Goal: Book appointment/travel/reservation

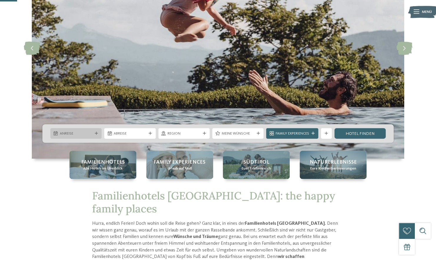
click at [83, 132] on span "Anreise" at bounding box center [76, 133] width 33 height 5
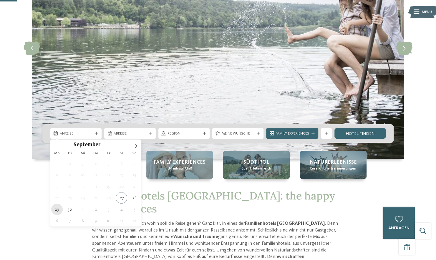
type div "[DATE]"
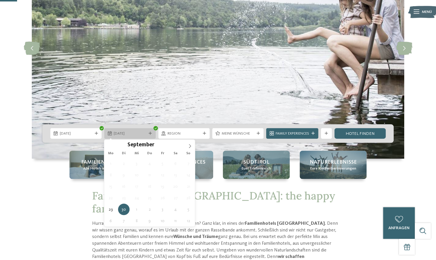
click at [141, 134] on span "[DATE]" at bounding box center [130, 133] width 33 height 5
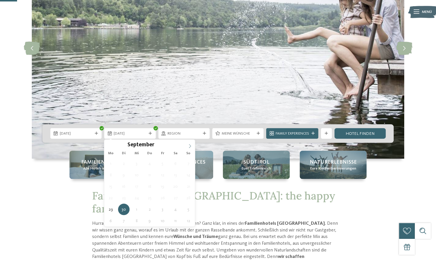
click at [190, 144] on icon at bounding box center [190, 146] width 4 height 4
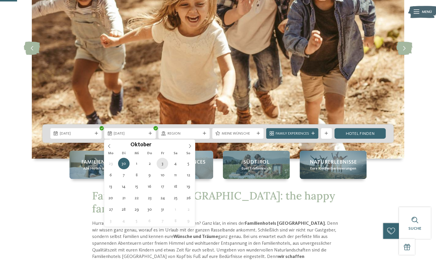
type div "[DATE]"
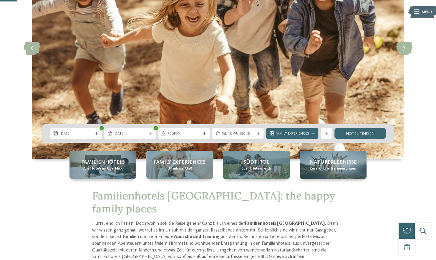
click at [196, 135] on span "Region" at bounding box center [183, 133] width 33 height 5
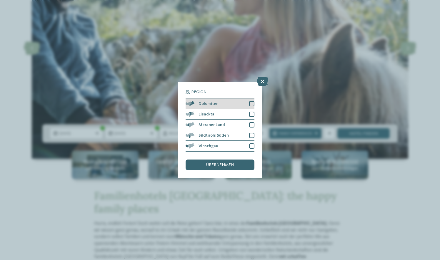
click at [251, 104] on div at bounding box center [251, 103] width 5 height 5
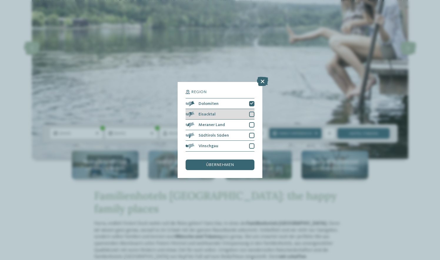
click at [254, 112] on div at bounding box center [251, 114] width 5 height 5
click at [252, 123] on div at bounding box center [251, 124] width 5 height 5
click at [251, 136] on div at bounding box center [251, 135] width 5 height 5
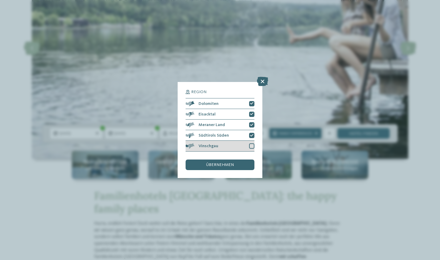
click at [252, 148] on div at bounding box center [251, 146] width 5 height 5
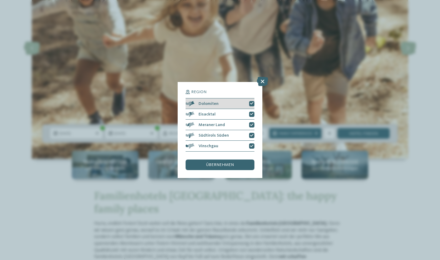
click at [253, 103] on icon at bounding box center [252, 103] width 4 height 3
click at [253, 112] on div at bounding box center [251, 114] width 5 height 5
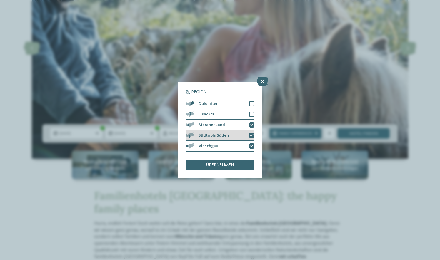
click at [252, 135] on icon at bounding box center [252, 135] width 4 height 3
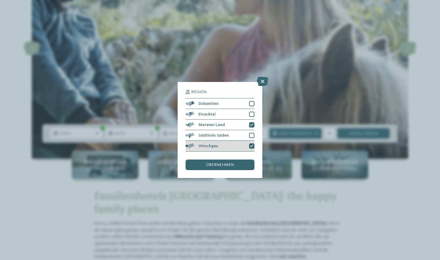
click at [251, 146] on icon at bounding box center [252, 146] width 4 height 3
click at [238, 166] on div "übernehmen" at bounding box center [220, 165] width 69 height 11
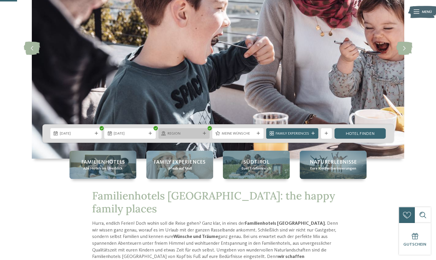
click at [195, 135] on span "Region" at bounding box center [183, 133] width 33 height 5
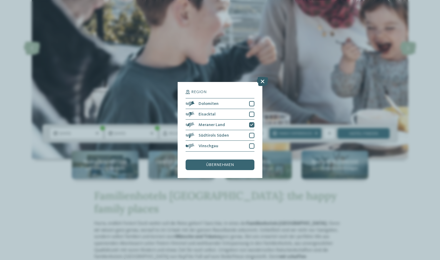
click at [264, 84] on icon at bounding box center [262, 81] width 11 height 9
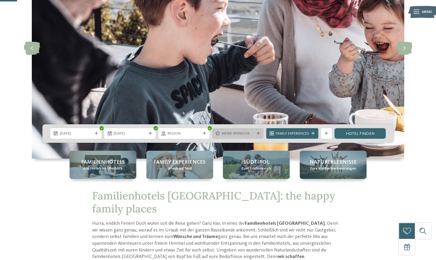
click at [244, 131] on span "Meine Wünsche" at bounding box center [237, 133] width 33 height 5
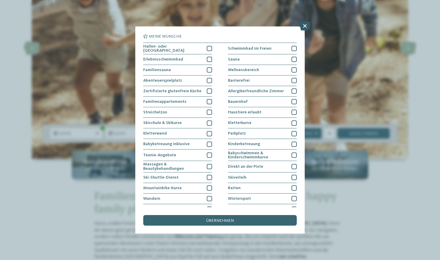
click at [306, 27] on icon at bounding box center [304, 25] width 11 height 9
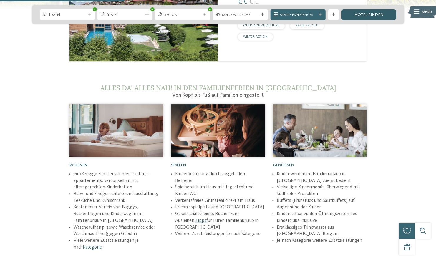
scroll to position [686, 0]
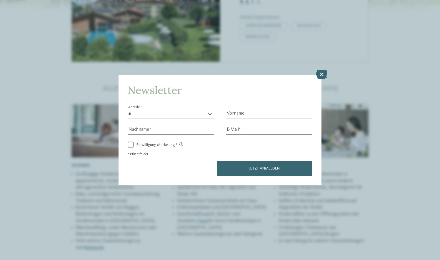
click at [320, 89] on div "Newsletter * **** **** ******* ****** Anrede Vorname Nachname E-Mail" at bounding box center [220, 130] width 203 height 110
click at [324, 76] on icon at bounding box center [321, 74] width 11 height 9
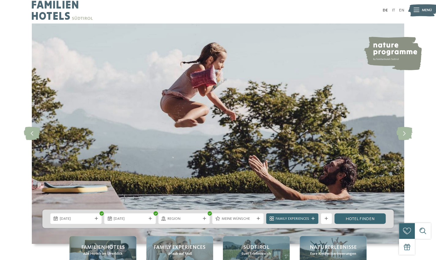
scroll to position [0, 0]
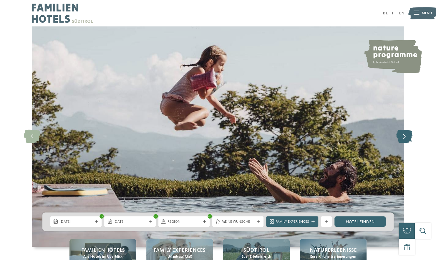
click at [405, 137] on icon at bounding box center [404, 136] width 16 height 13
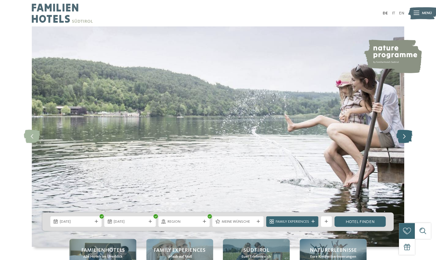
click at [404, 138] on icon at bounding box center [404, 136] width 16 height 13
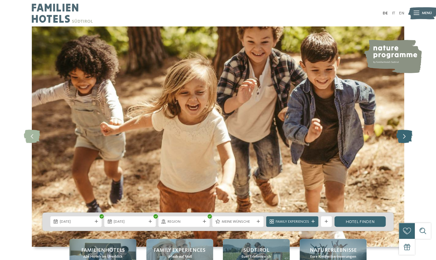
click at [403, 134] on icon at bounding box center [404, 136] width 16 height 13
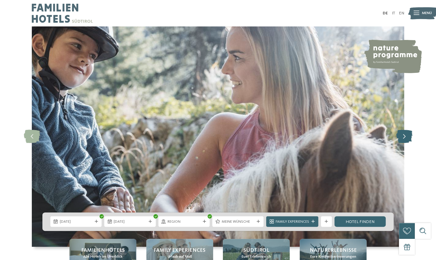
click at [405, 138] on icon at bounding box center [404, 136] width 16 height 13
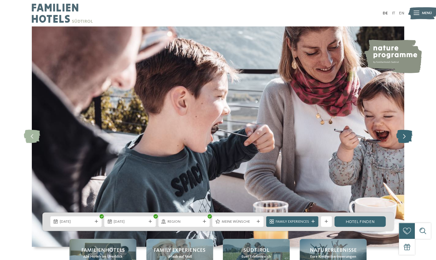
click at [403, 140] on icon at bounding box center [404, 136] width 16 height 13
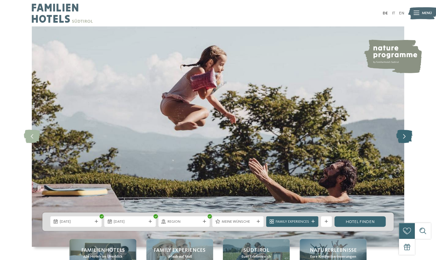
click at [405, 140] on icon at bounding box center [404, 136] width 16 height 13
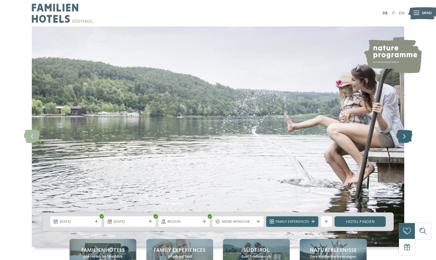
click at [405, 140] on icon at bounding box center [404, 136] width 16 height 13
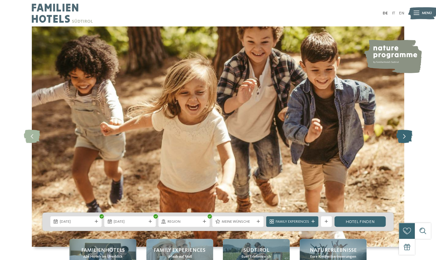
click at [406, 141] on icon at bounding box center [404, 136] width 16 height 13
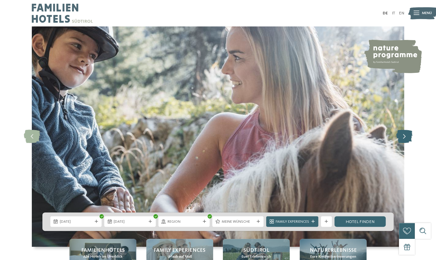
click at [408, 139] on icon at bounding box center [404, 136] width 16 height 13
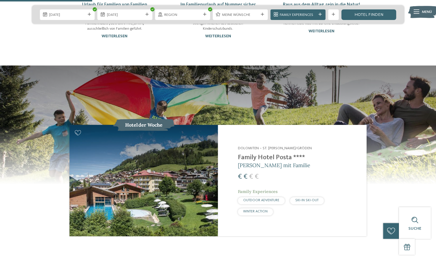
scroll to position [513, 0]
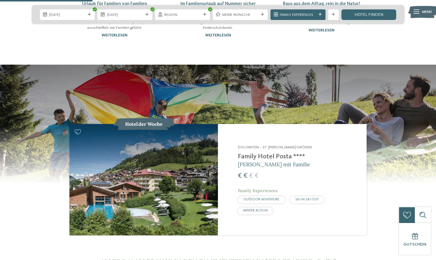
click at [339, 164] on div "Dolomiten – St. [PERSON_NAME]/Gröden Family Hotel Posta **** [PERSON_NAME] mit …" at bounding box center [299, 180] width 122 height 70
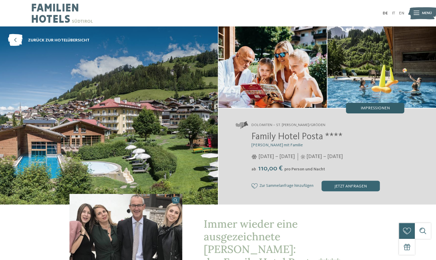
click at [384, 108] on span "Impressionen" at bounding box center [374, 108] width 29 height 4
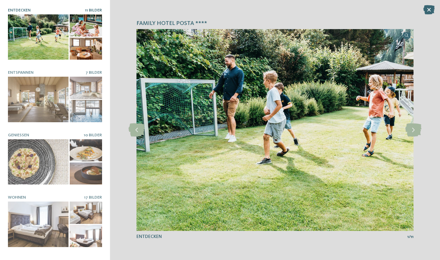
click at [71, 42] on div at bounding box center [86, 49] width 32 height 22
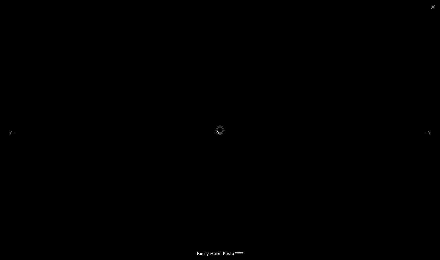
click at [408, 135] on div at bounding box center [220, 130] width 440 height 260
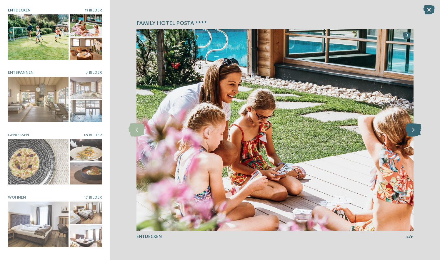
click at [410, 132] on icon at bounding box center [413, 130] width 16 height 13
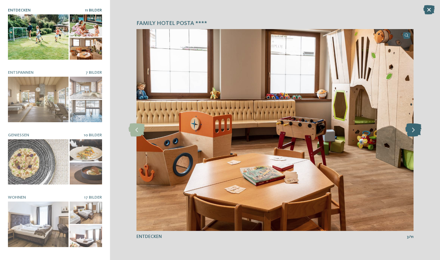
click at [412, 131] on icon at bounding box center [413, 130] width 16 height 13
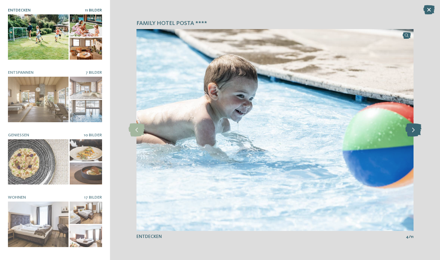
click at [413, 132] on icon at bounding box center [413, 130] width 16 height 13
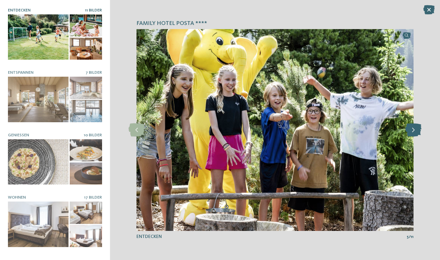
click at [414, 130] on icon at bounding box center [413, 130] width 16 height 13
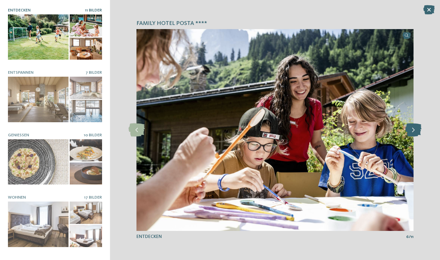
click at [416, 130] on icon at bounding box center [413, 130] width 16 height 13
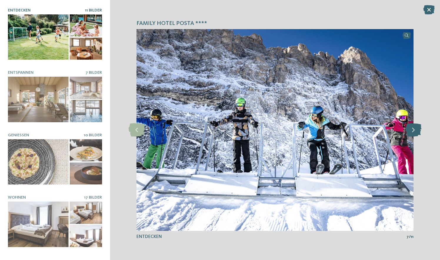
click at [414, 131] on icon at bounding box center [413, 130] width 16 height 13
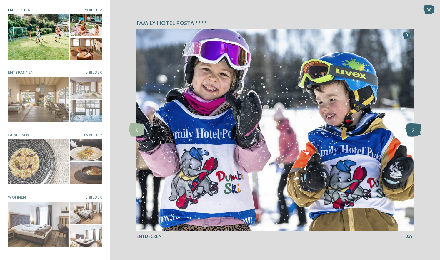
click at [416, 129] on icon at bounding box center [413, 130] width 16 height 13
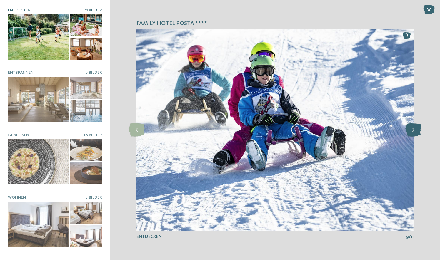
click at [418, 131] on icon at bounding box center [413, 130] width 16 height 13
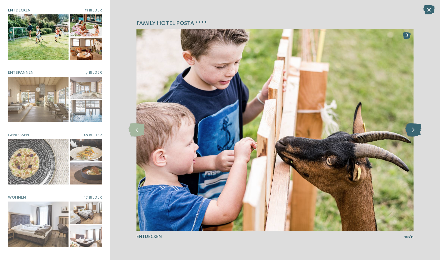
click at [414, 132] on icon at bounding box center [413, 130] width 16 height 13
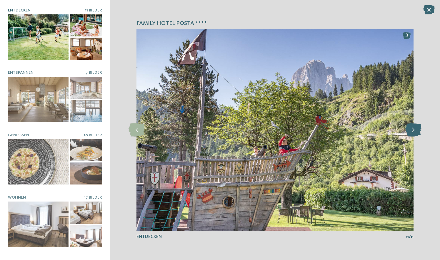
click at [413, 131] on icon at bounding box center [413, 130] width 16 height 13
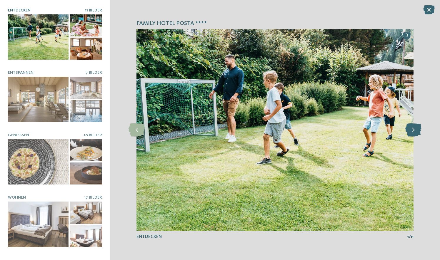
click at [413, 131] on icon at bounding box center [413, 130] width 16 height 13
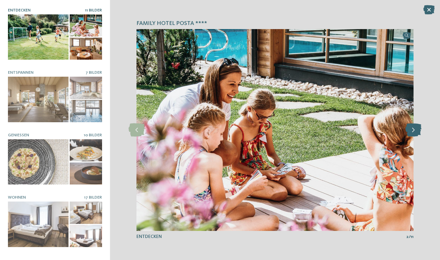
click at [412, 131] on icon at bounding box center [413, 130] width 16 height 13
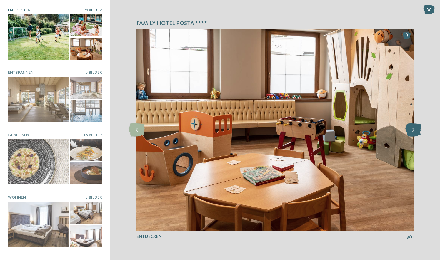
click at [413, 131] on icon at bounding box center [413, 130] width 16 height 13
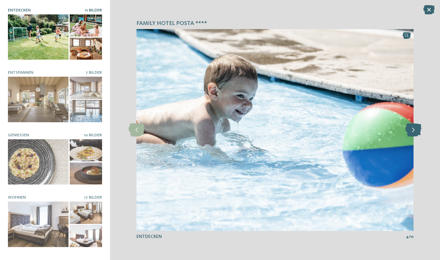
click at [416, 131] on icon at bounding box center [413, 130] width 16 height 13
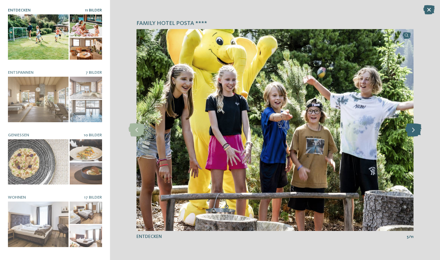
click at [417, 132] on icon at bounding box center [413, 130] width 16 height 13
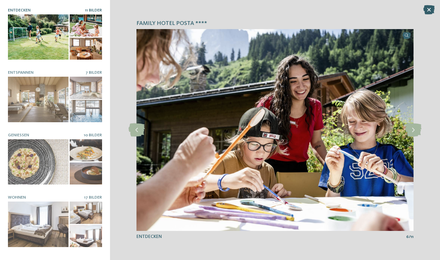
click at [431, 12] on icon at bounding box center [428, 9] width 11 height 9
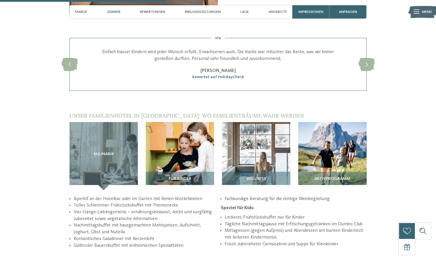
scroll to position [665, 0]
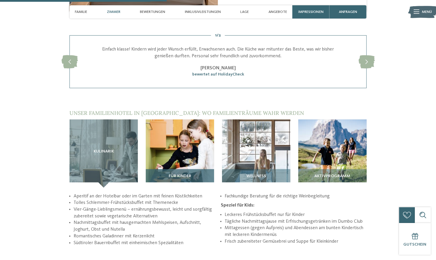
click at [177, 142] on img at bounding box center [180, 154] width 68 height 68
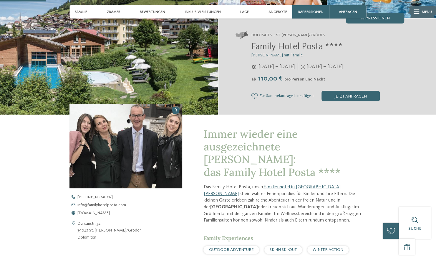
scroll to position [0, 0]
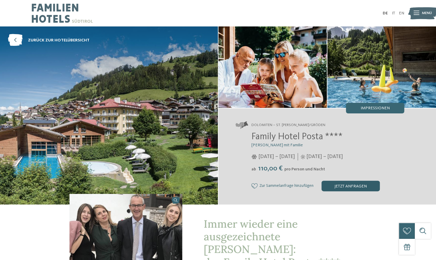
click at [359, 188] on div "jetzt anfragen" at bounding box center [350, 186] width 58 height 11
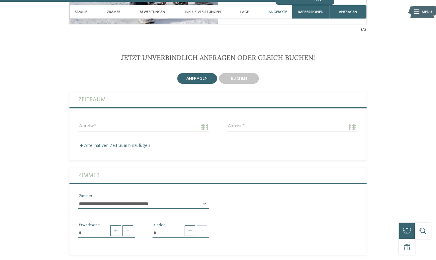
scroll to position [1262, 0]
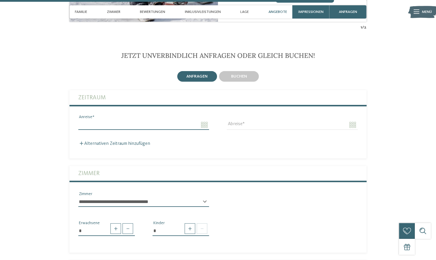
click at [80, 120] on input "Anreise" at bounding box center [143, 125] width 131 height 10
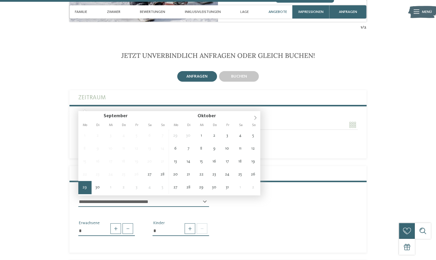
type input "**********"
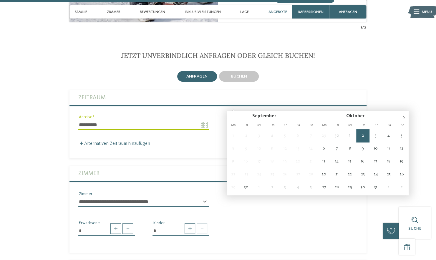
type input "**********"
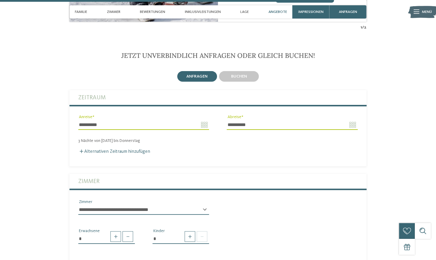
click at [339, 174] on label "Zimmer" at bounding box center [217, 181] width 279 height 15
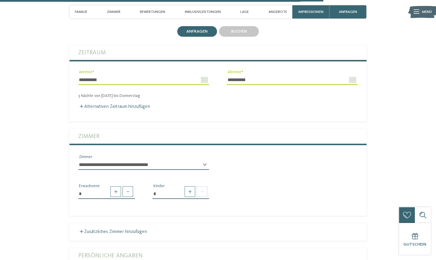
scroll to position [1307, 0]
click at [190, 186] on span at bounding box center [189, 191] width 11 height 11
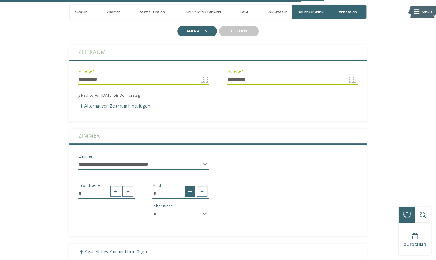
click at [190, 186] on span at bounding box center [189, 191] width 11 height 11
type input "*"
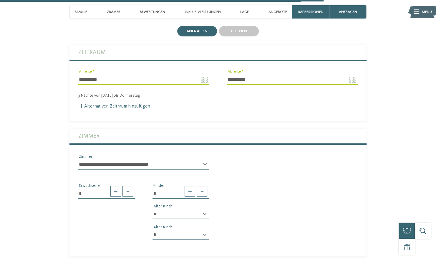
click at [202, 209] on select "* * * * * * * * * * * ** ** ** ** ** ** ** **" at bounding box center [180, 214] width 56 height 10
select select "*"
click at [152, 209] on select "* * * * * * * * * * * ** ** ** ** ** ** ** **" at bounding box center [180, 214] width 56 height 10
click at [194, 230] on select "* * * * * * * * * * * ** ** ** ** ** ** ** **" at bounding box center [180, 235] width 56 height 10
select select "*"
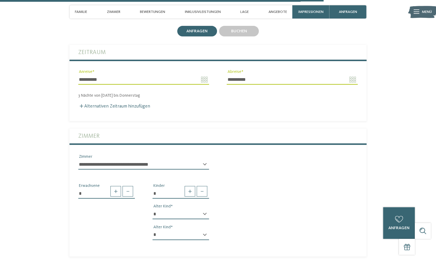
click at [152, 230] on select "* * * * * * * * * * * ** ** ** ** ** ** ** **" at bounding box center [180, 235] width 56 height 10
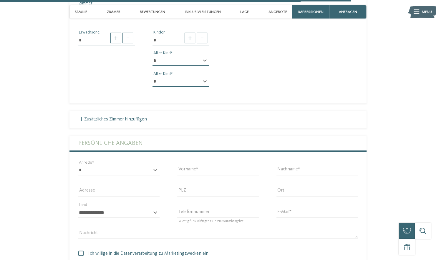
scroll to position [1460, 0]
click at [89, 166] on select "* **** **** ******* ******" at bounding box center [118, 171] width 81 height 10
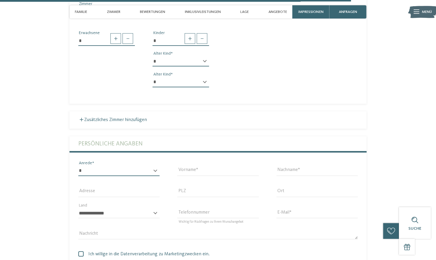
select select "*"
click at [78, 166] on select "* **** **** ******* ******" at bounding box center [118, 171] width 81 height 10
click at [229, 166] on input "Vorname" at bounding box center [217, 171] width 81 height 10
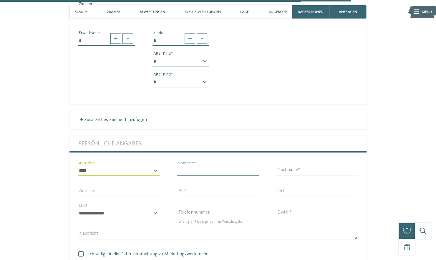
type input "****"
type input "*********"
type input "**********"
type input "*****"
type input "*******"
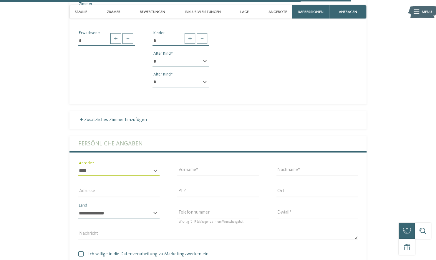
select select "**"
type input "**********"
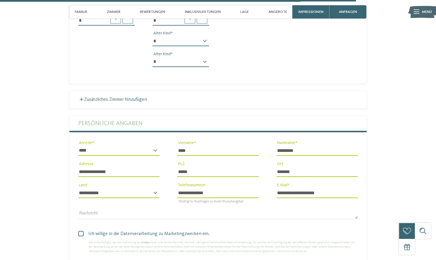
scroll to position [1480, 0]
click at [221, 188] on input "**********" at bounding box center [217, 193] width 81 height 10
type input "*"
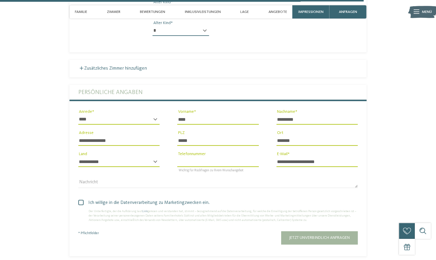
scroll to position [1515, 0]
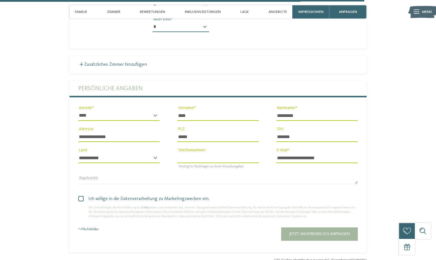
click at [79, 196] on span at bounding box center [80, 198] width 5 height 5
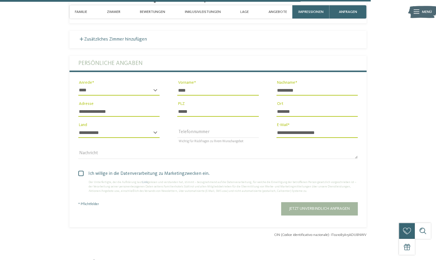
scroll to position [1541, 0]
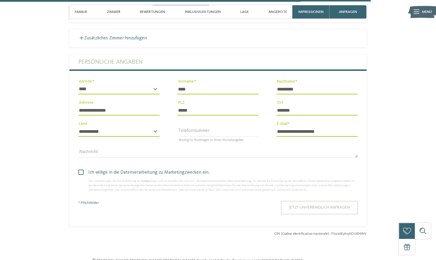
click at [351, 201] on button "Jetzt unverbindlich anfragen" at bounding box center [319, 207] width 76 height 13
